Goal: Transaction & Acquisition: Purchase product/service

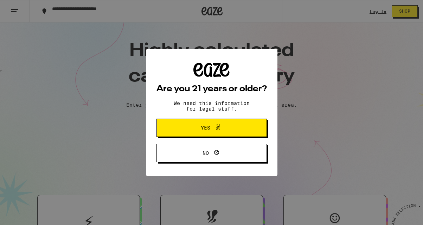
click at [223, 128] on span "Yes" at bounding box center [211, 127] width 53 height 9
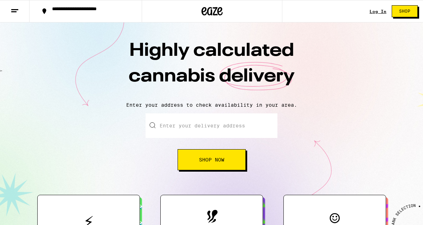
click at [214, 126] on input "Enter your delivery address" at bounding box center [211, 125] width 132 height 25
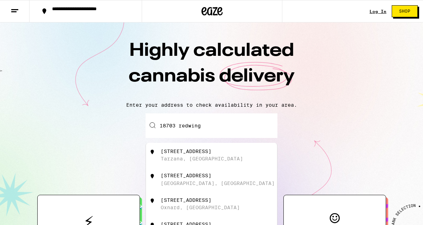
click at [211, 151] on div "18703 Redwing Street" at bounding box center [186, 152] width 51 height 6
type input "18703 Redwing Street, Tarzana, CA"
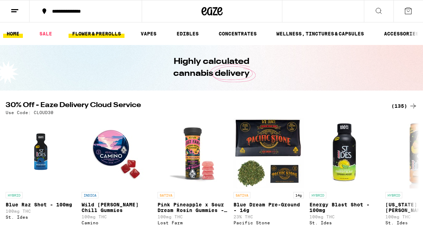
click at [112, 32] on link "FLOWER & PREROLLS" at bounding box center [97, 34] width 56 height 8
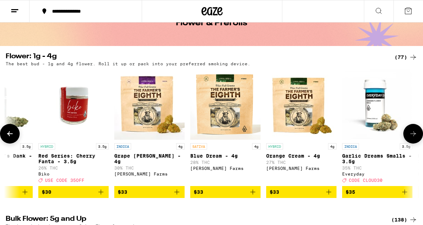
scroll to position [0, 1903]
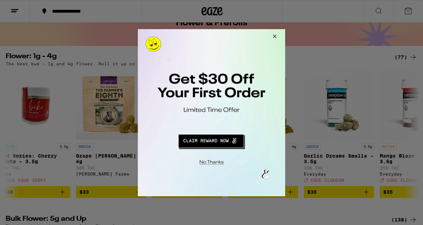
click at [223, 140] on button "Redirect to URL" at bounding box center [211, 139] width 122 height 17
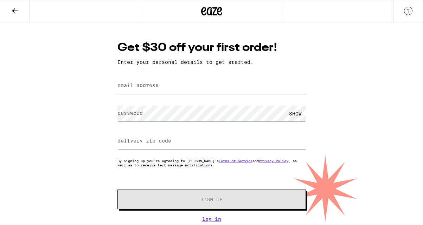
click at [162, 89] on input "email address" at bounding box center [211, 86] width 188 height 16
type input "[EMAIL_ADDRESS][PERSON_NAME][DOMAIN_NAME]"
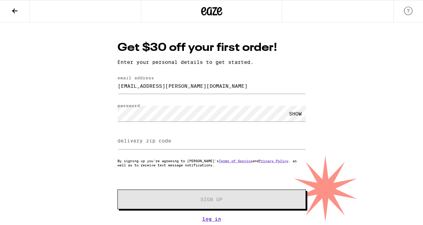
click at [104, 130] on div "Get $30 off your first order! Enter your personal details to get started. email…" at bounding box center [211, 122] width 423 height 200
click at [162, 139] on label "delivery zip code" at bounding box center [144, 141] width 54 height 6
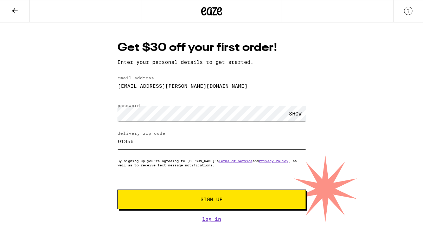
type input "91356"
click at [215, 201] on span "Sign Up" at bounding box center [211, 199] width 22 height 5
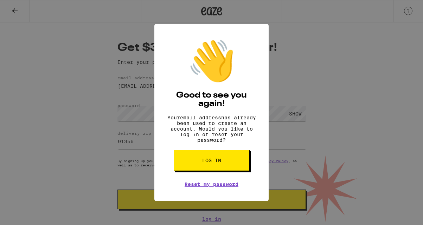
click at [219, 163] on span "Log in" at bounding box center [211, 160] width 19 height 5
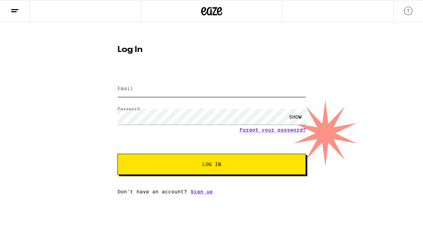
type input "[EMAIL_ADDRESS][PERSON_NAME][DOMAIN_NAME]"
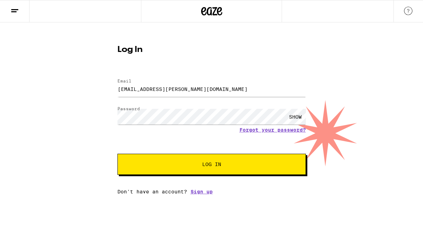
click at [209, 163] on span "Log In" at bounding box center [211, 164] width 19 height 5
